Goal: Information Seeking & Learning: Check status

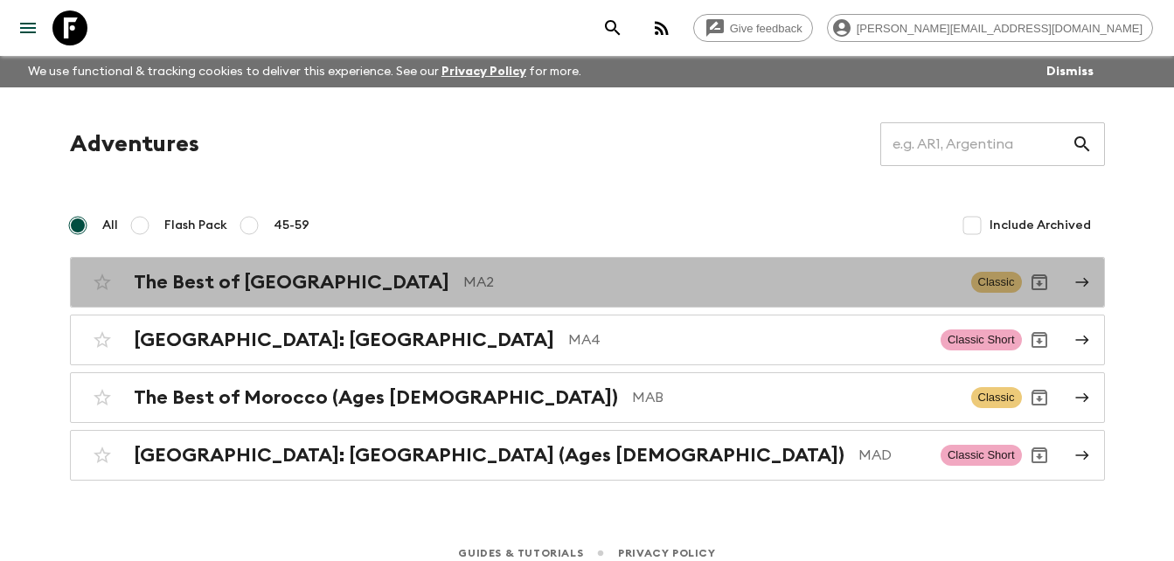
click at [265, 282] on h2 "The Best of [GEOGRAPHIC_DATA]" at bounding box center [291, 282] width 315 height 23
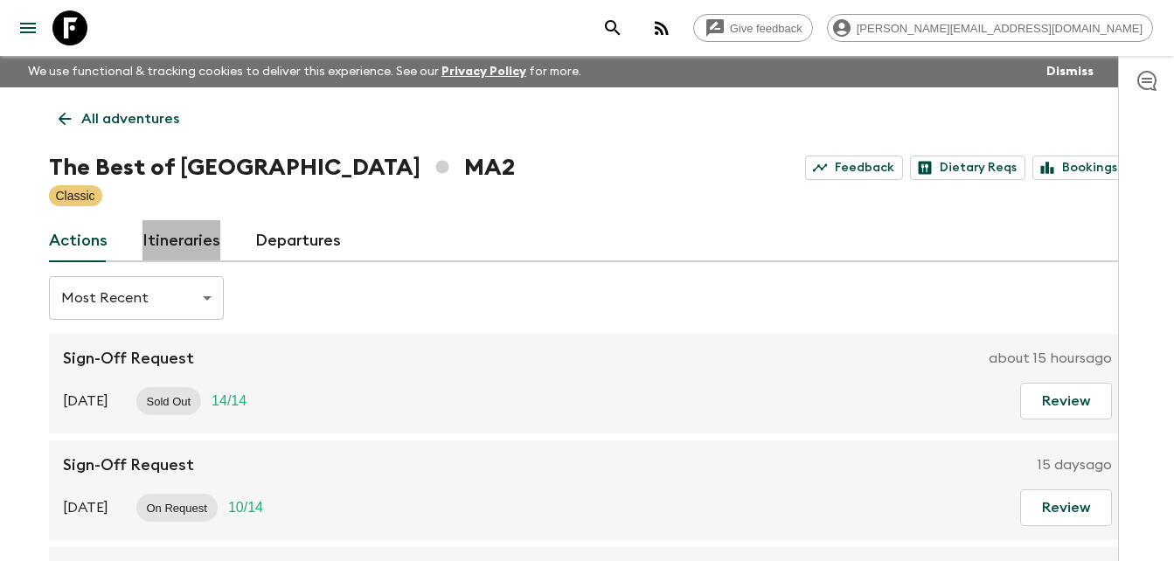
click at [185, 239] on link "Itineraries" at bounding box center [181, 241] width 78 height 42
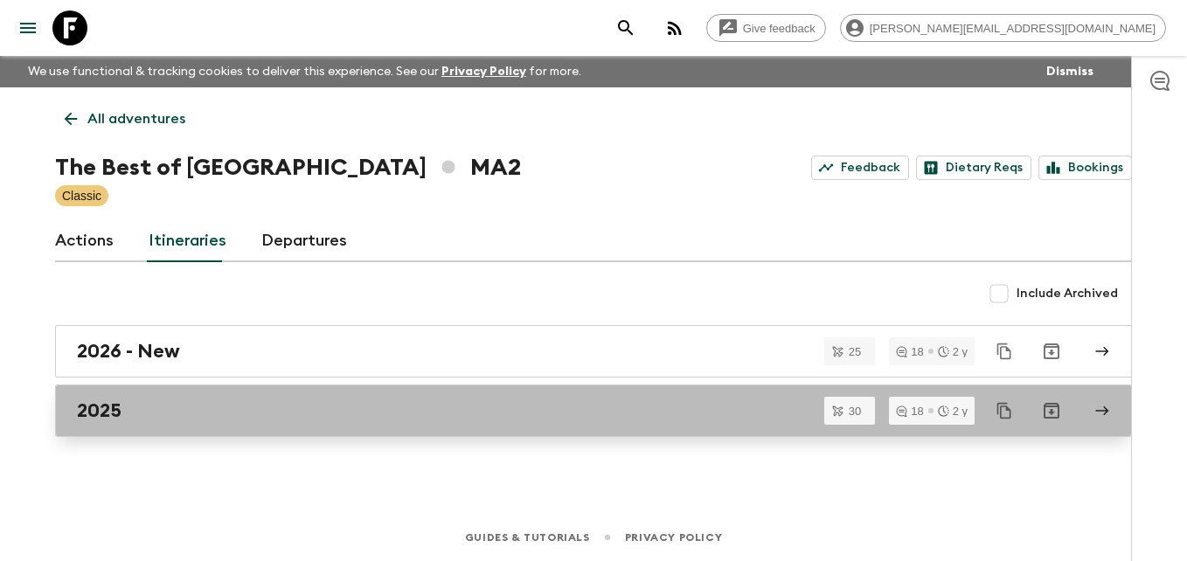
click at [123, 406] on div "2025" at bounding box center [577, 410] width 1000 height 23
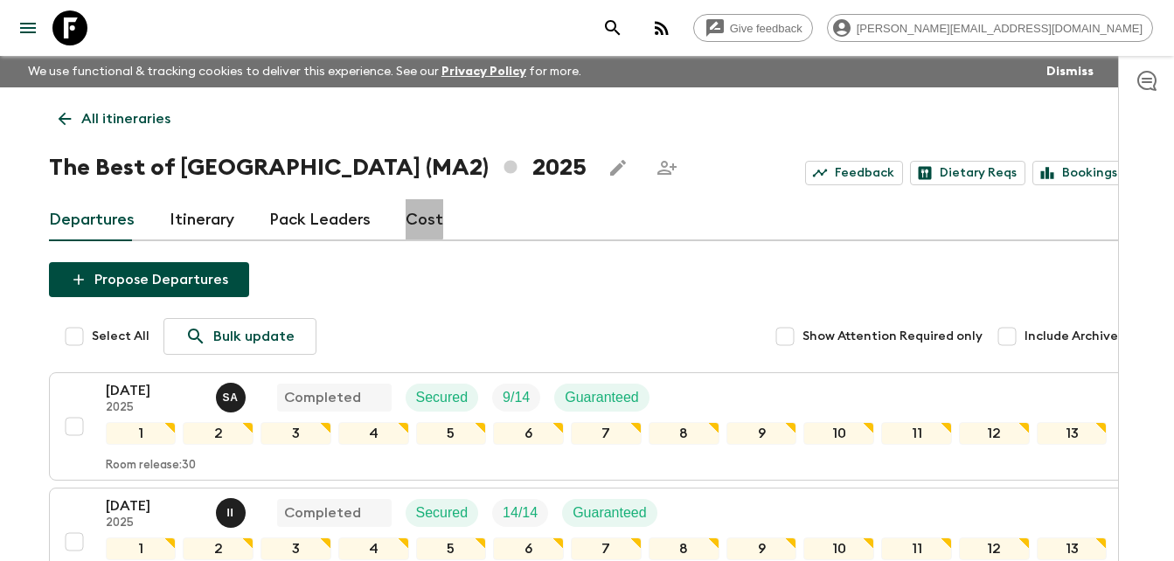
click at [415, 215] on link "Cost" at bounding box center [424, 220] width 38 height 42
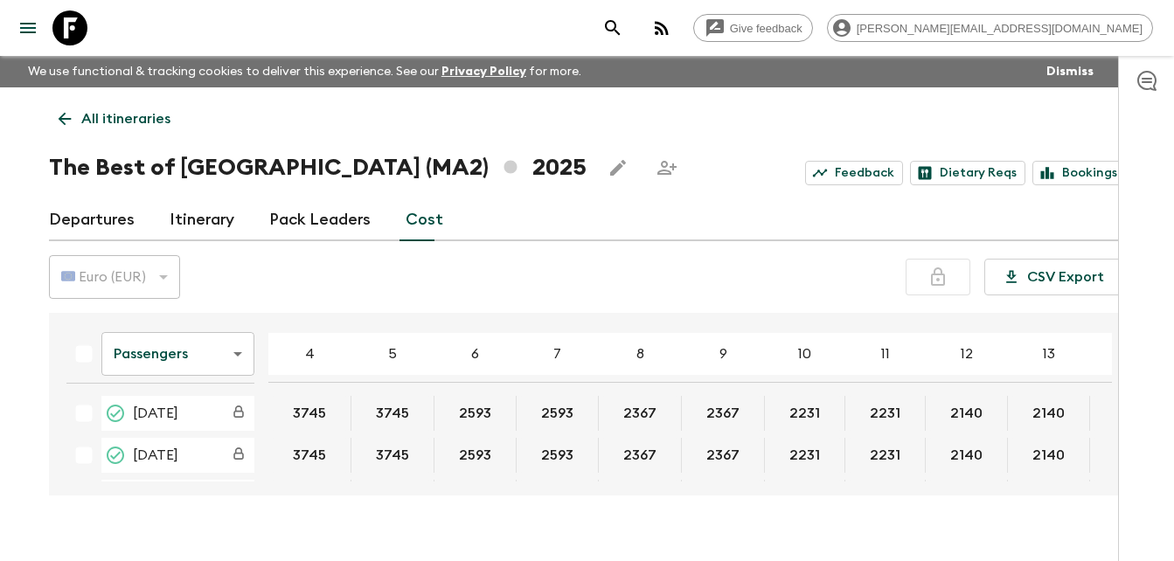
drag, startPoint x: 1112, startPoint y: 332, endPoint x: 1110, endPoint y: 346, distance: 14.1
click at [1110, 346] on div "Passengers passengersCost ​ 4 5 6 7 8 9 10 11 12 13 14 15 16 17 18 [DATE] 3745 …" at bounding box center [587, 404] width 1077 height 183
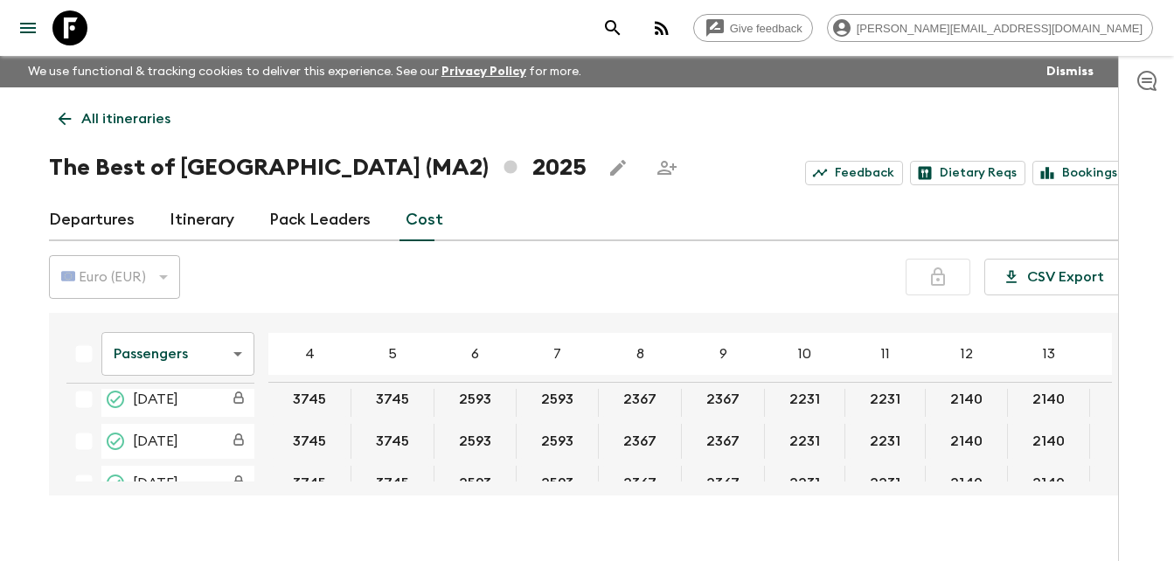
scroll to position [517, 0]
click at [1111, 393] on div "Passengers passengersCost ​ 4 5 6 7 8 9 10 11 12 13 14 15 16 17 18 [DATE] 3745 …" at bounding box center [581, 404] width 1059 height 155
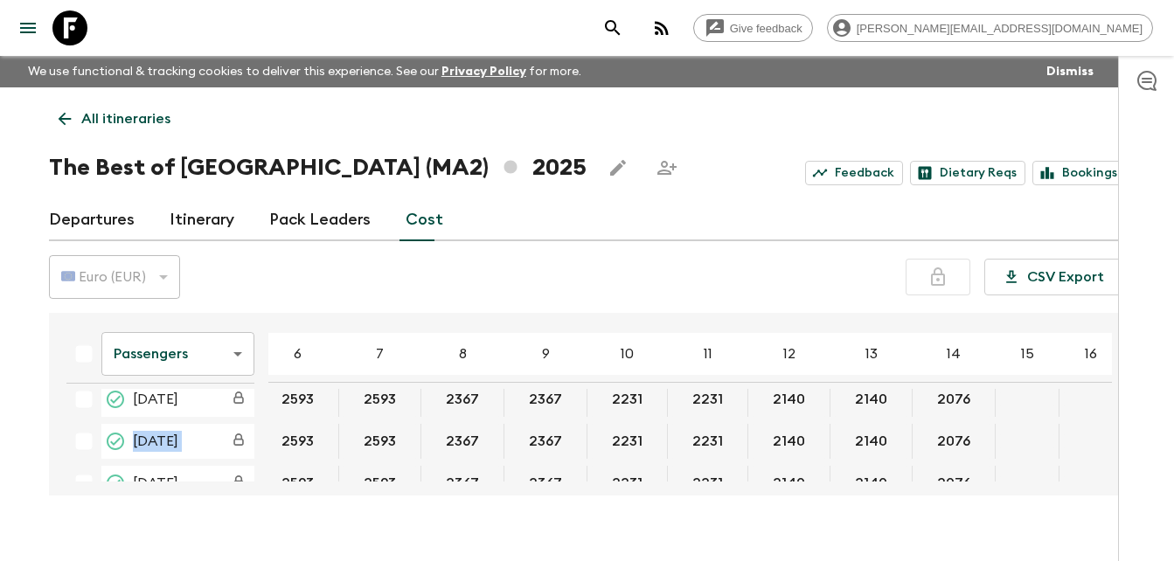
click at [1111, 393] on div "Passengers passengersCost ​ 4 5 6 7 8 9 10 11 12 13 14 15 16 17 18 [DATE] 3745 …" at bounding box center [581, 404] width 1059 height 155
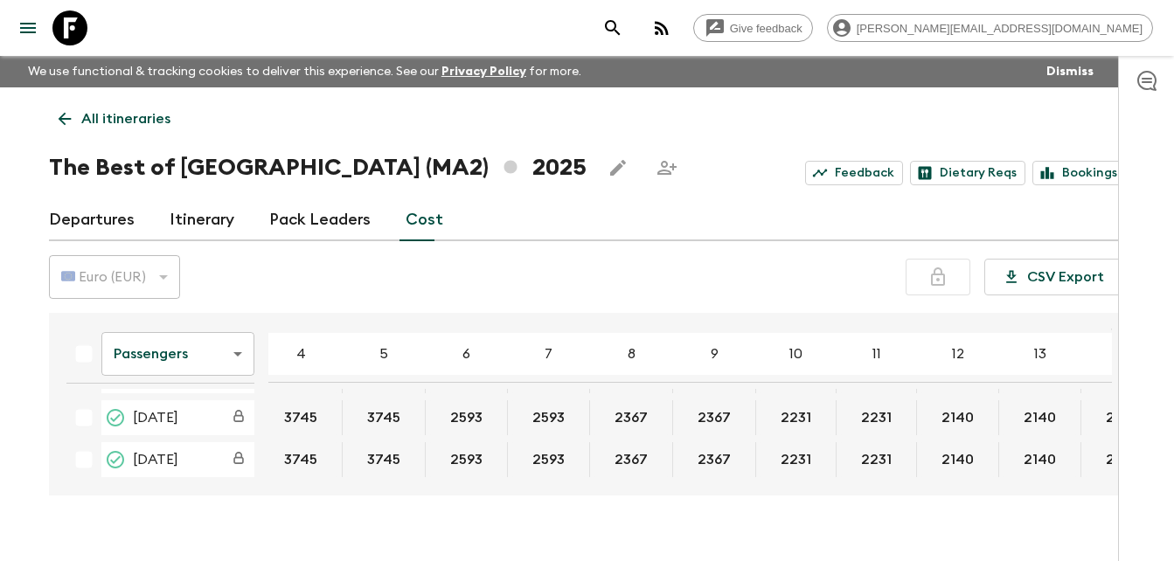
scroll to position [1044, 0]
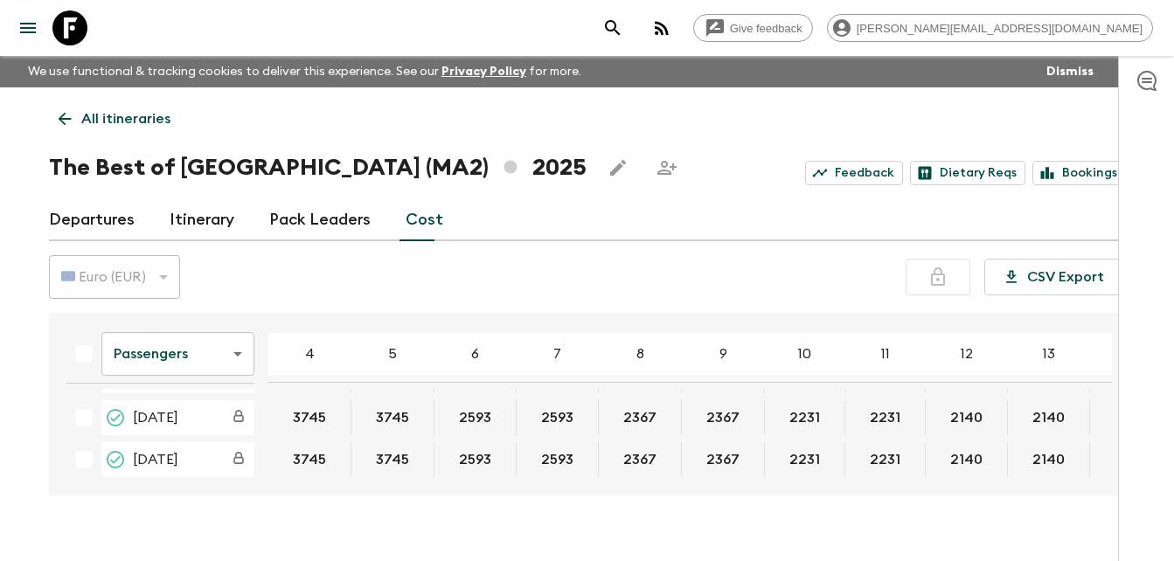
click at [240, 348] on body "Give feedback [PERSON_NAME][EMAIL_ADDRESS][DOMAIN_NAME] We use functional & tra…" at bounding box center [587, 296] width 1174 height 592
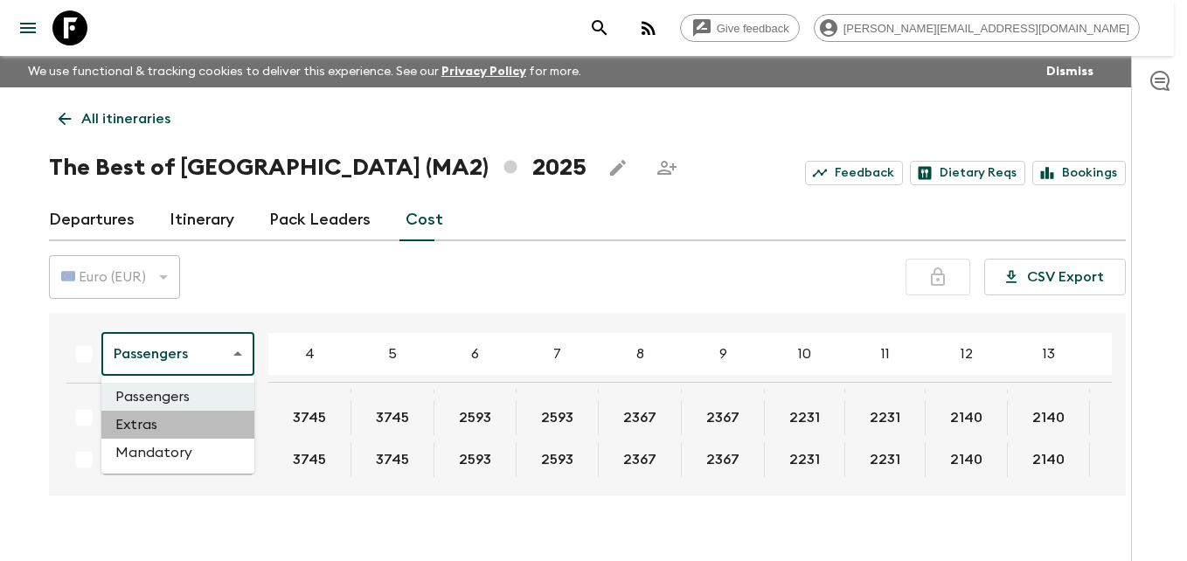
click at [150, 425] on li "Extras" at bounding box center [177, 425] width 153 height 28
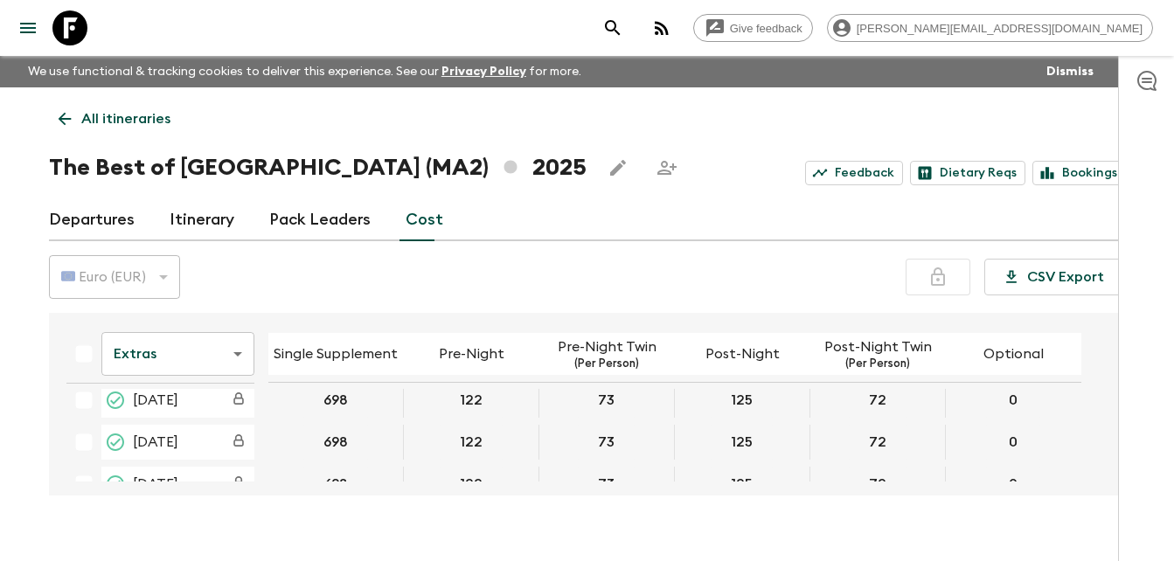
scroll to position [406, 0]
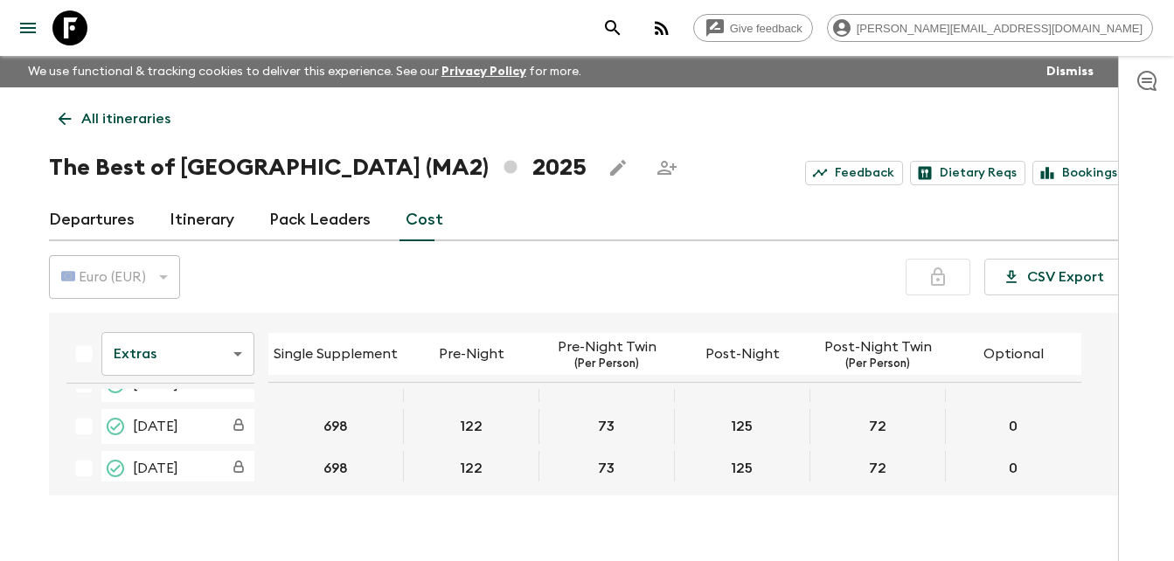
click at [1112, 405] on div "Extras extrasCost ​ Single Supplement Pre-Night Pre-Night Twin (Per Person) Pos…" at bounding box center [587, 404] width 1077 height 183
click at [1114, 390] on div "Extras extrasCost ​ Single Supplement Pre-Night Pre-Night Twin (Per Person) Pos…" at bounding box center [587, 404] width 1077 height 183
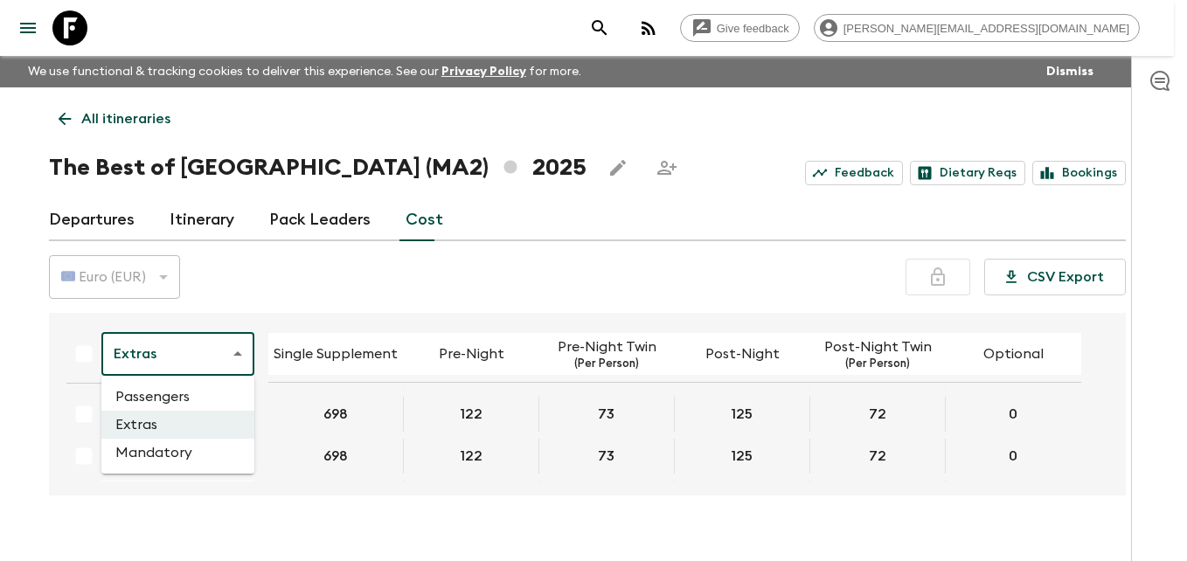
click at [240, 351] on body "Give feedback [PERSON_NAME][EMAIL_ADDRESS][DOMAIN_NAME] We use functional & tra…" at bounding box center [593, 296] width 1187 height 592
click at [159, 454] on li "Mandatory" at bounding box center [177, 453] width 153 height 28
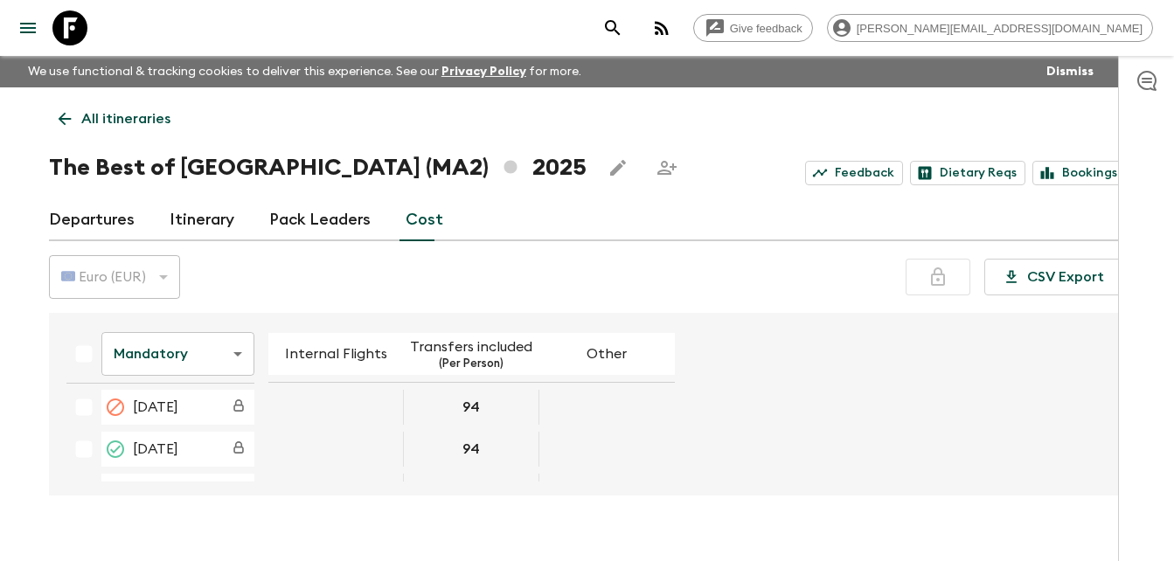
scroll to position [1024, 0]
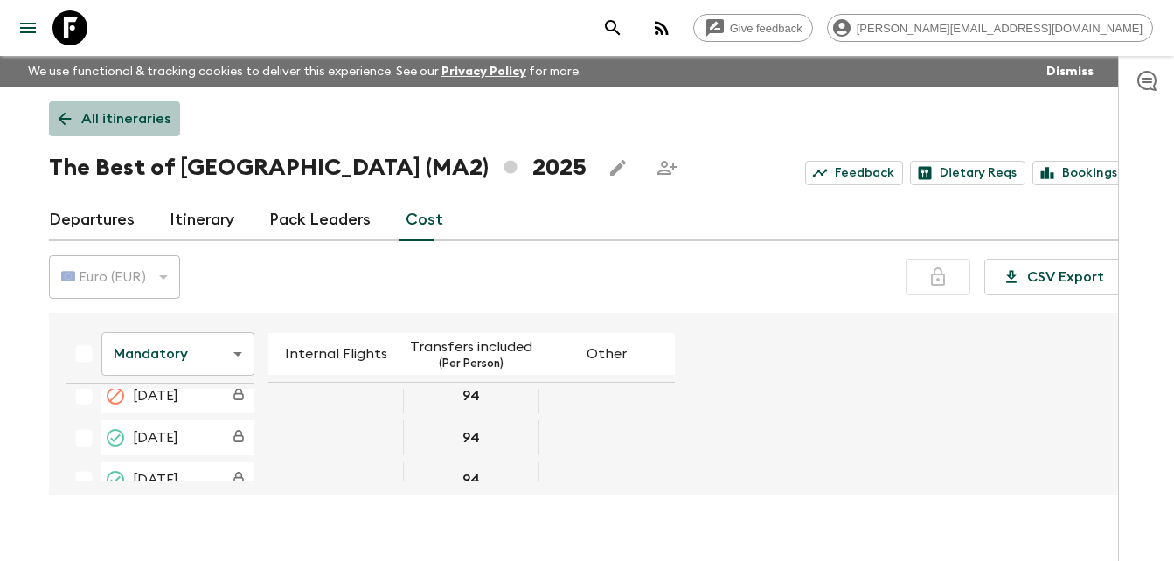
click at [62, 129] on link "All itineraries" at bounding box center [114, 118] width 131 height 35
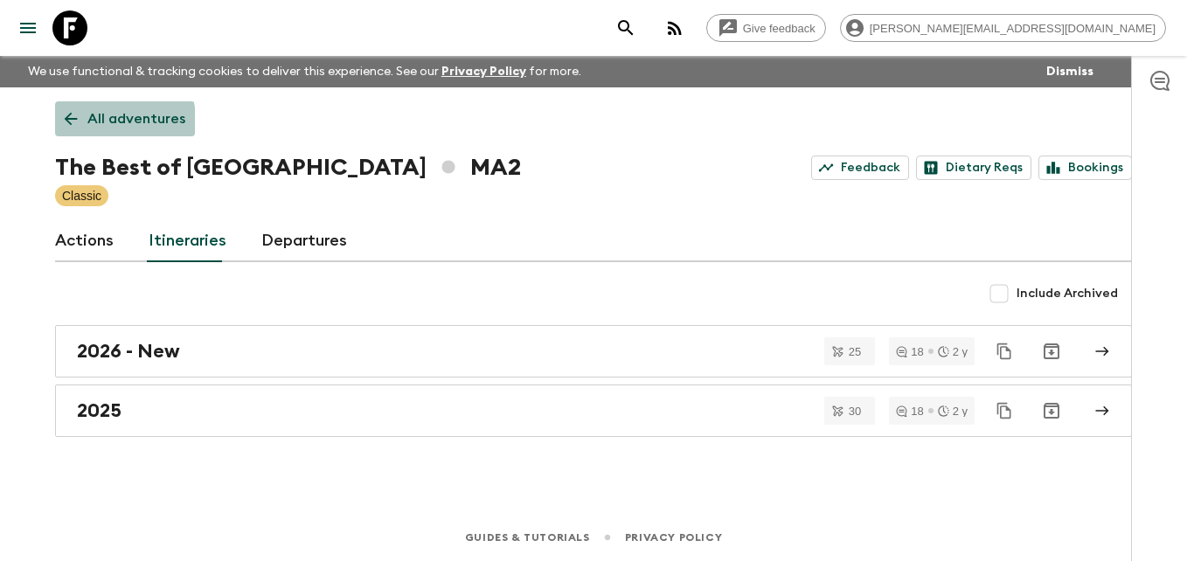
click at [62, 129] on link "All adventures" at bounding box center [125, 118] width 140 height 35
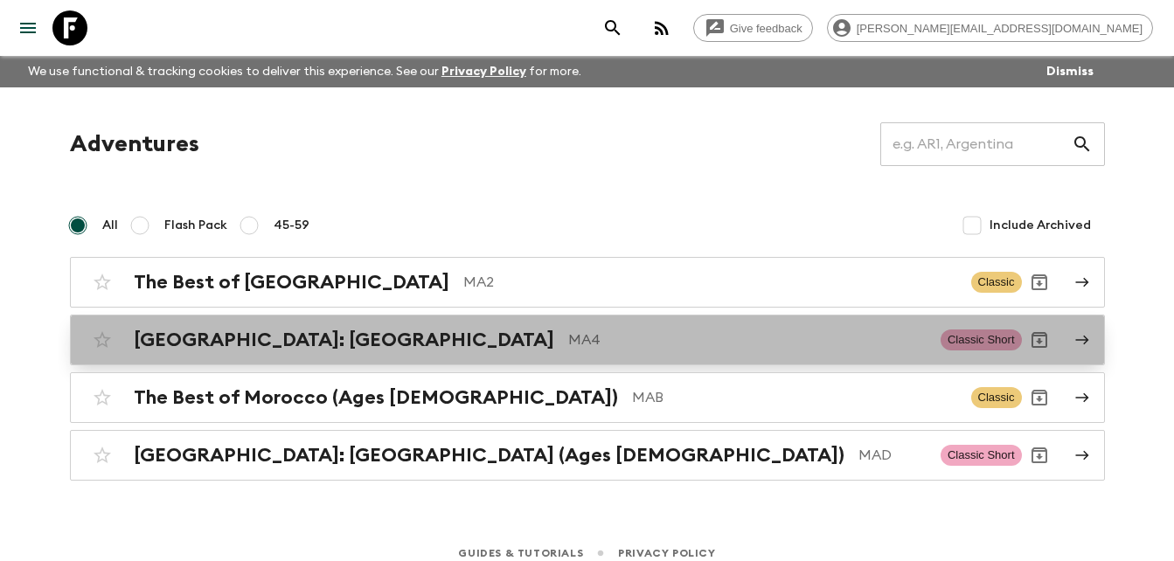
click at [302, 345] on h2 "[GEOGRAPHIC_DATA]: [GEOGRAPHIC_DATA]" at bounding box center [344, 340] width 420 height 23
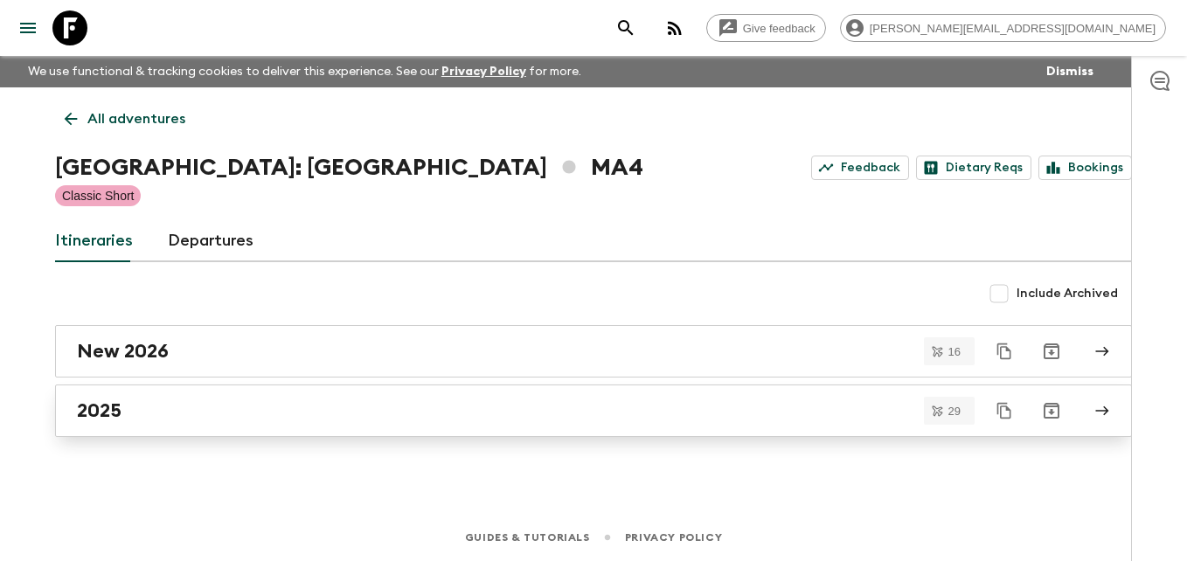
click at [109, 414] on h2 "2025" at bounding box center [99, 410] width 45 height 23
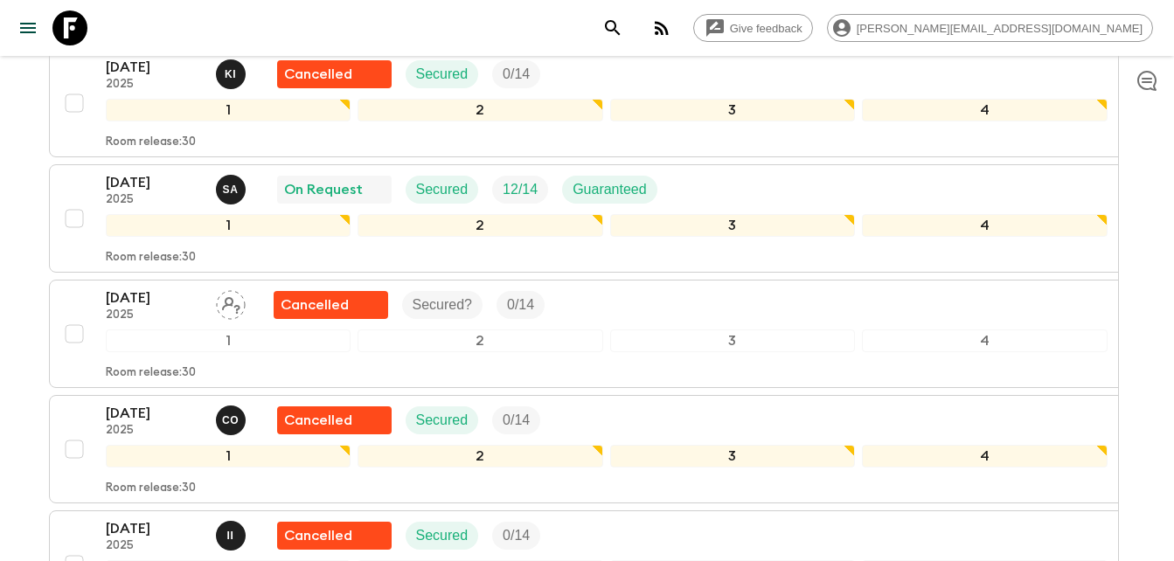
scroll to position [2192, 0]
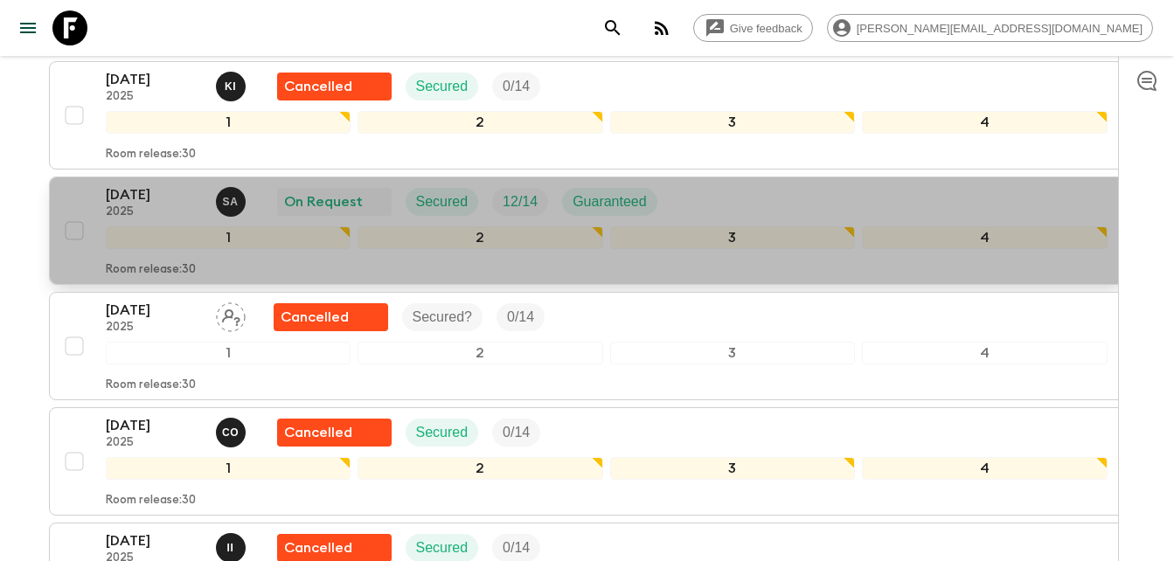
click at [152, 205] on p "2025" at bounding box center [154, 212] width 96 height 14
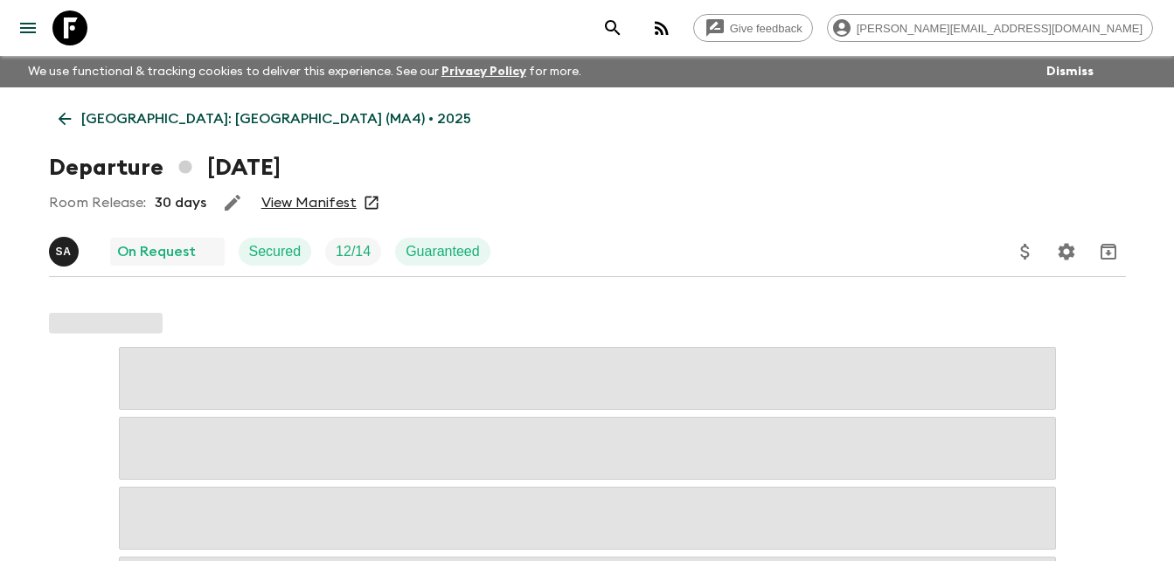
click at [329, 203] on link "View Manifest" at bounding box center [308, 202] width 95 height 17
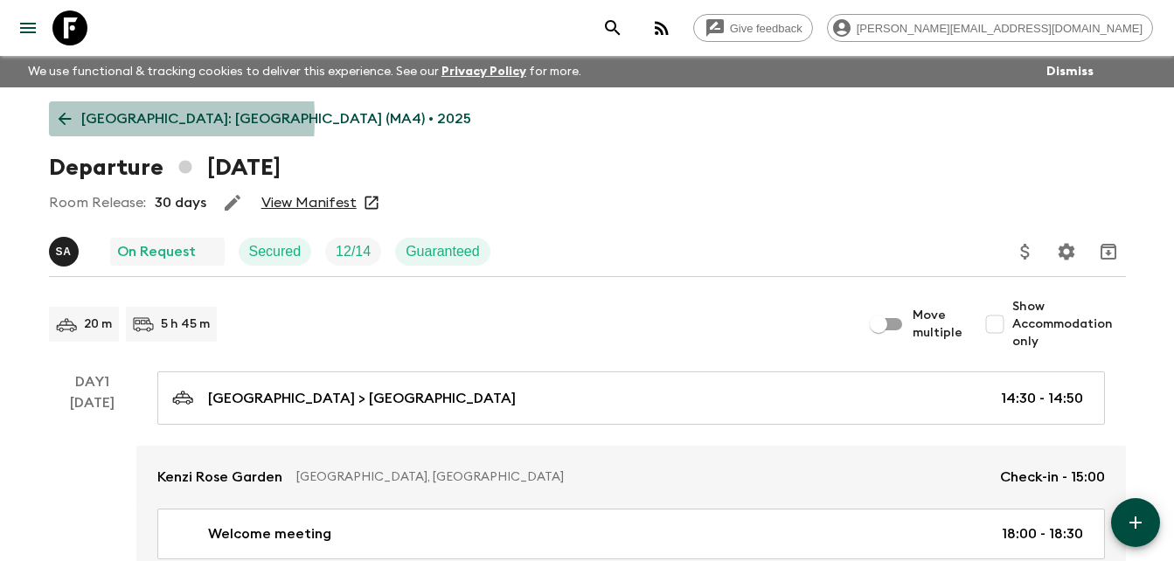
click at [58, 119] on icon at bounding box center [64, 118] width 19 height 19
